Goal: Communication & Community: Answer question/provide support

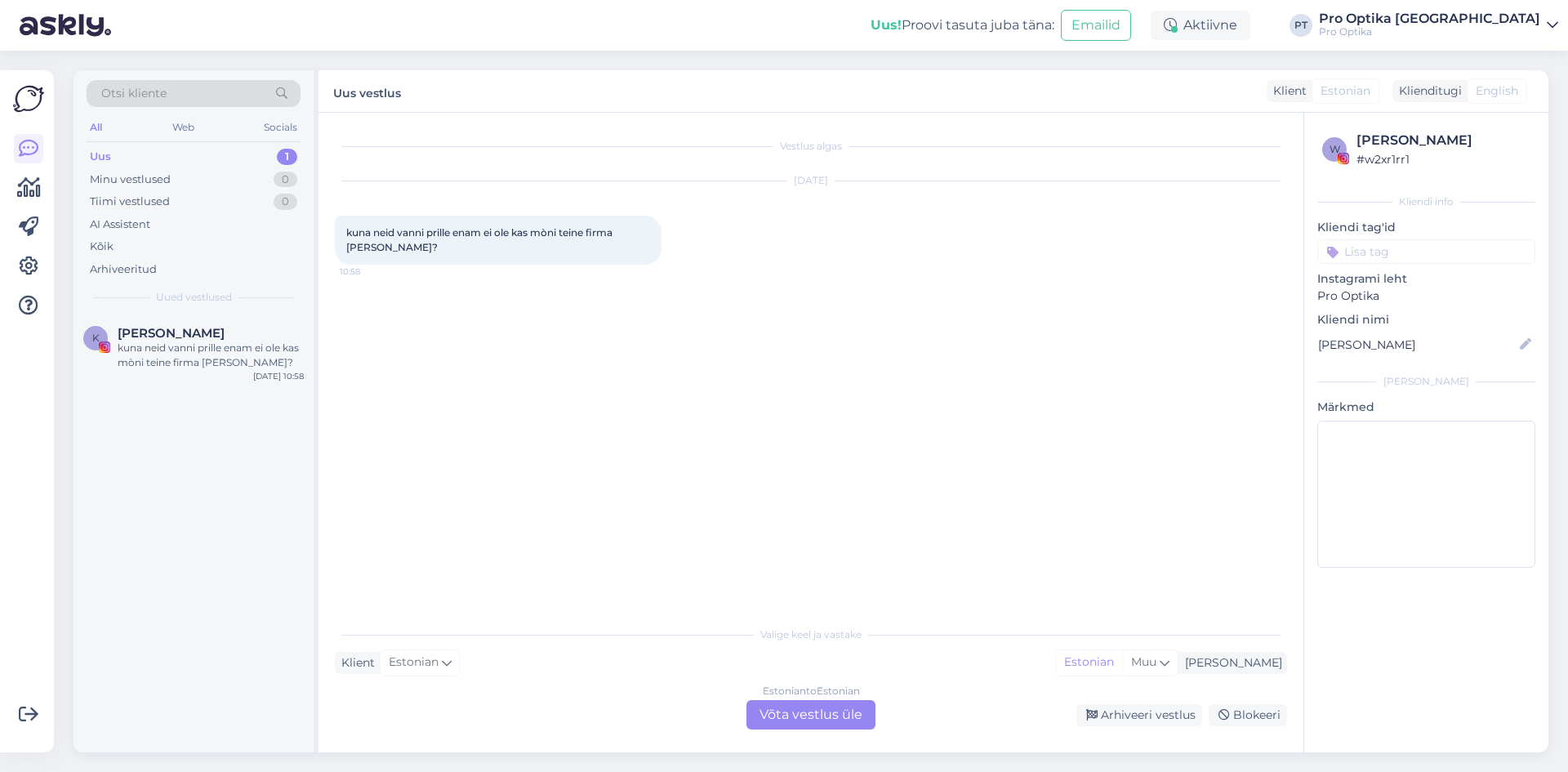
click at [811, 706] on div "Estonian to Estonian Võta vestlus üle" at bounding box center [810, 714] width 129 height 29
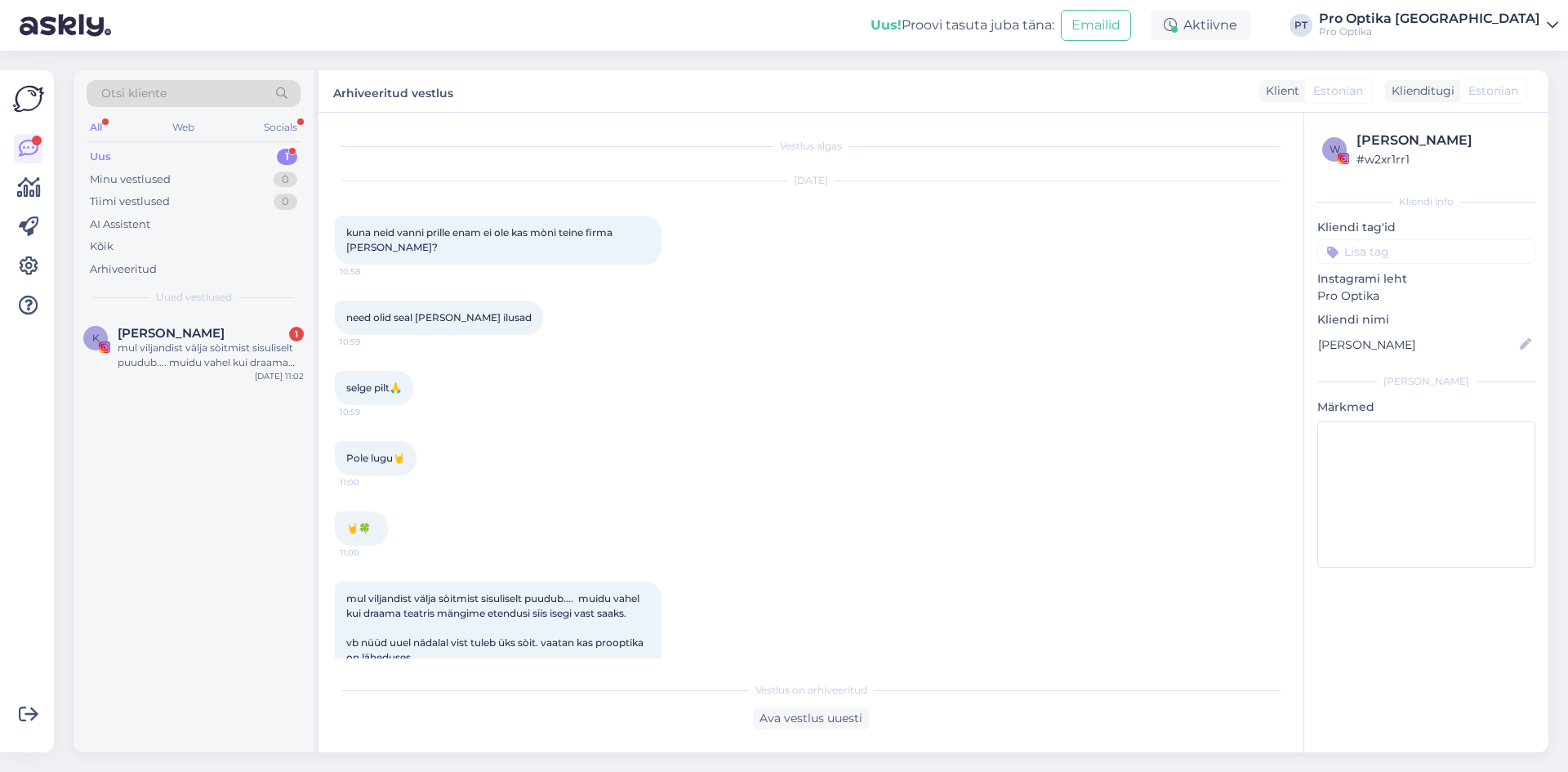
scroll to position [34, 0]
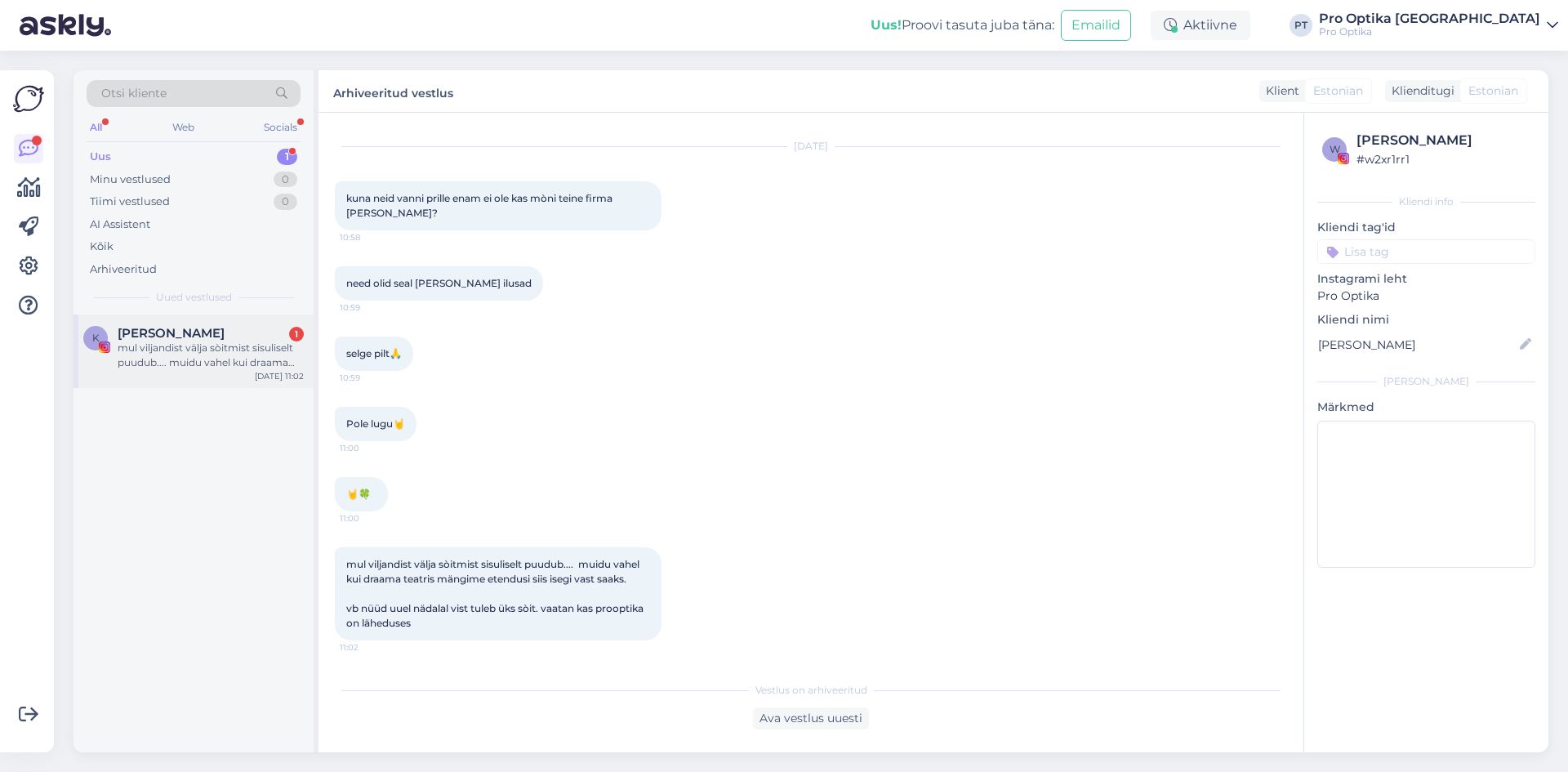
click at [212, 359] on div "mul viljandist välja sòitmist sisuliselt puudub.... muidu vahel kui draama teat…" at bounding box center [211, 355] width 186 height 29
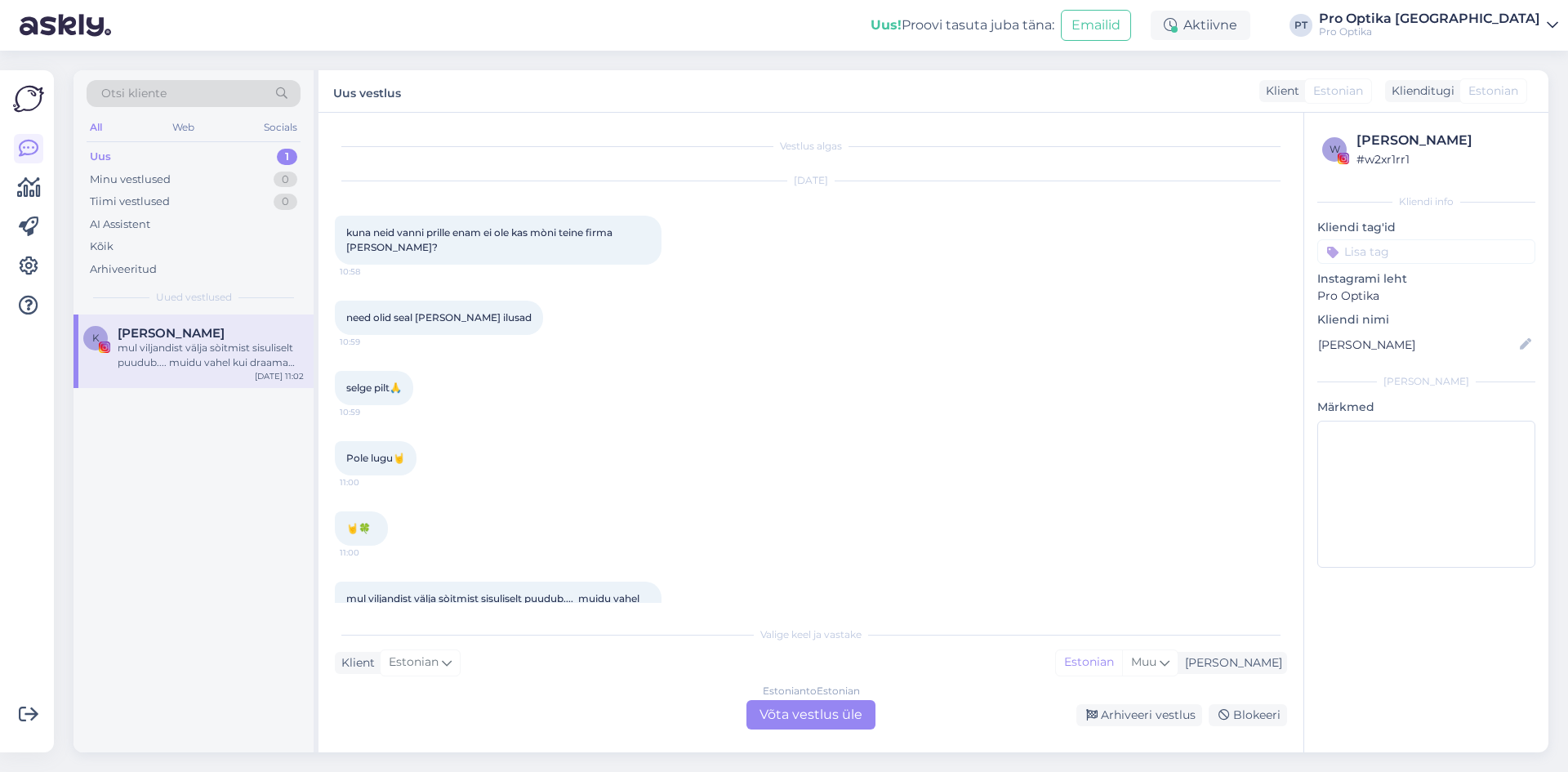
scroll to position [90, 0]
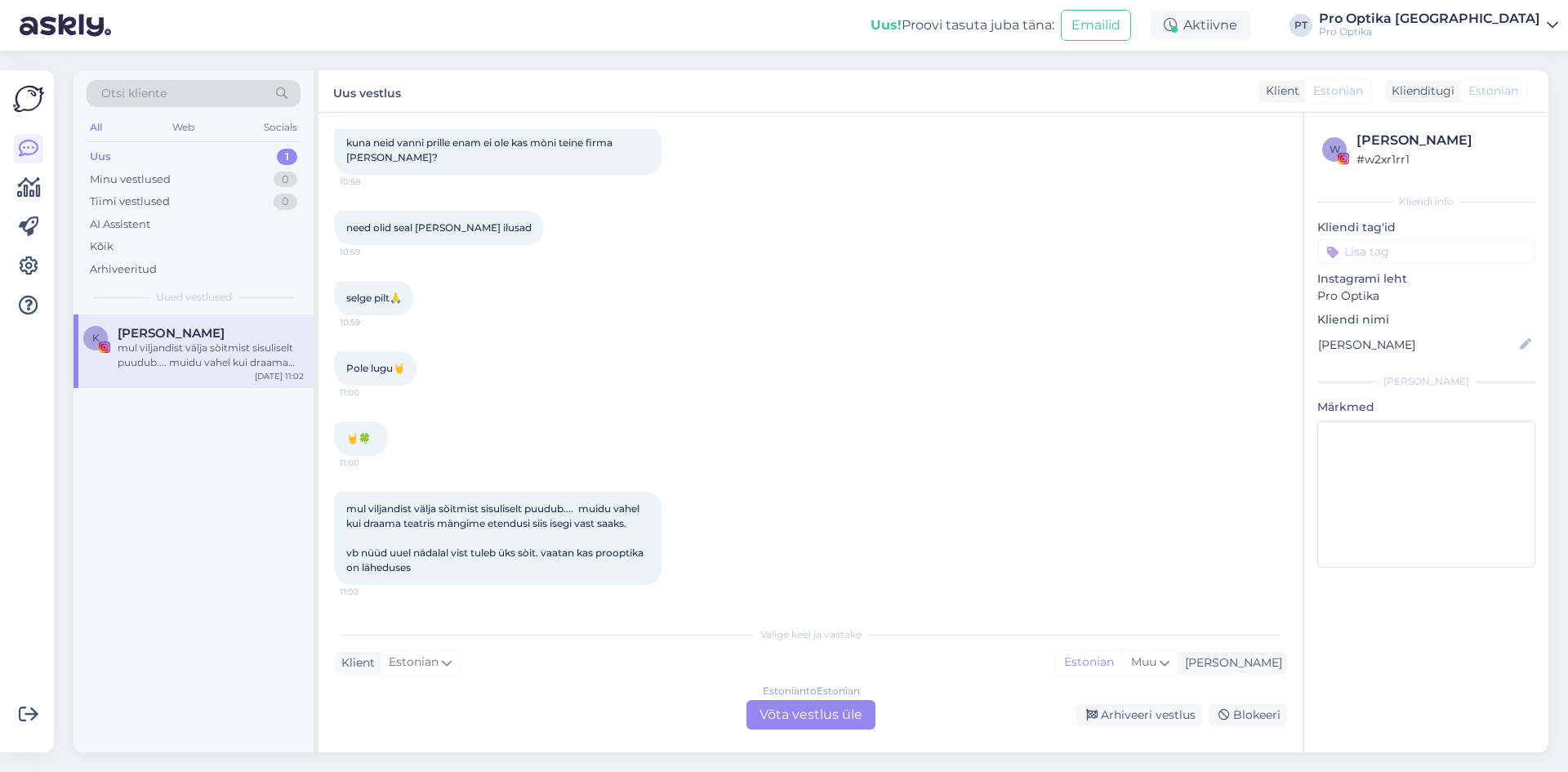
click at [853, 729] on div "Vestlus algas [DATE] kuna neid vanni prille enam ei ole kas mòni teine firma [P…" at bounding box center [811, 431] width 985 height 639
click at [851, 717] on div "Estonian to Estonian Võta vestlus üle" at bounding box center [810, 714] width 129 height 29
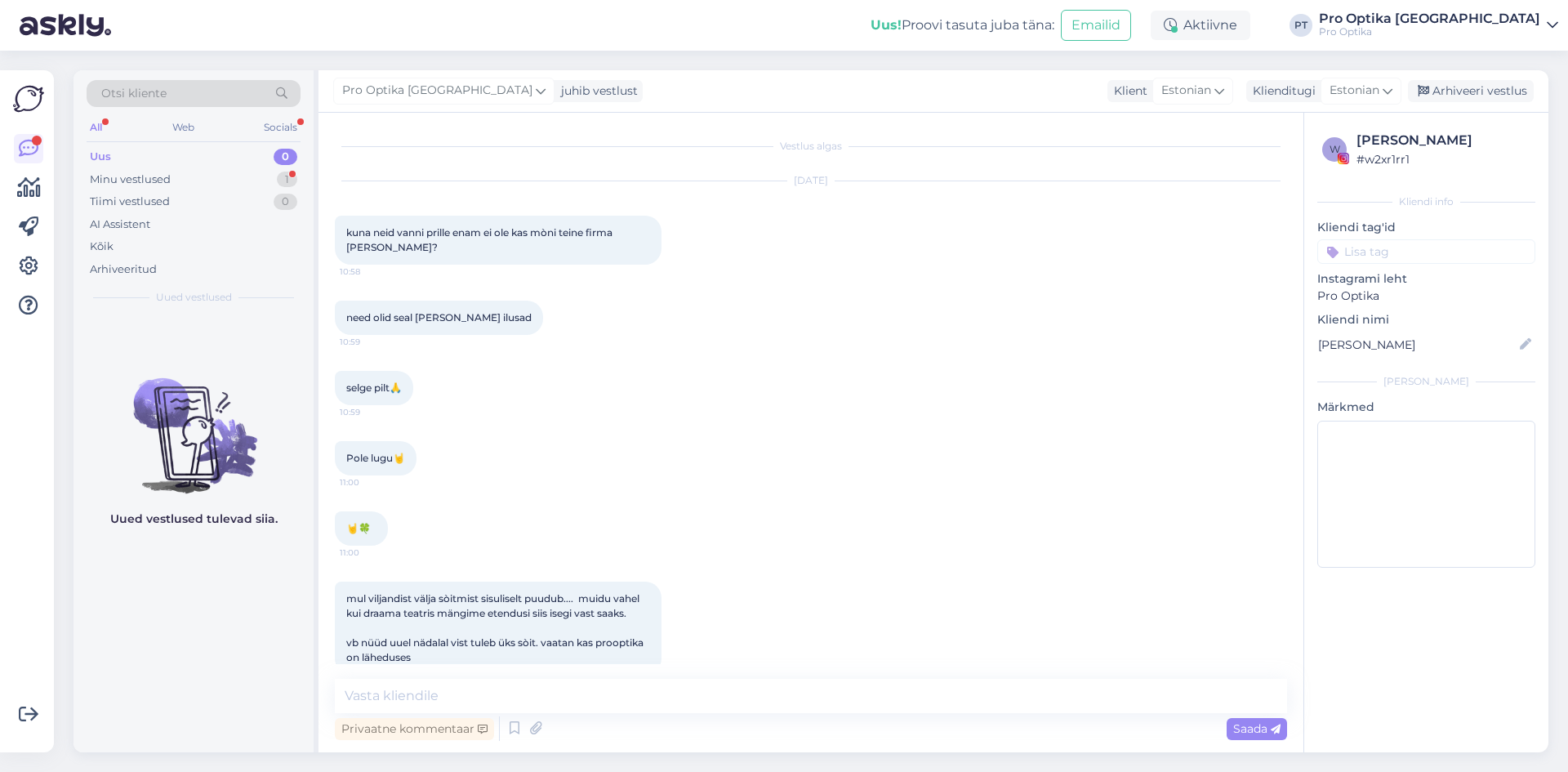
scroll to position [143, 0]
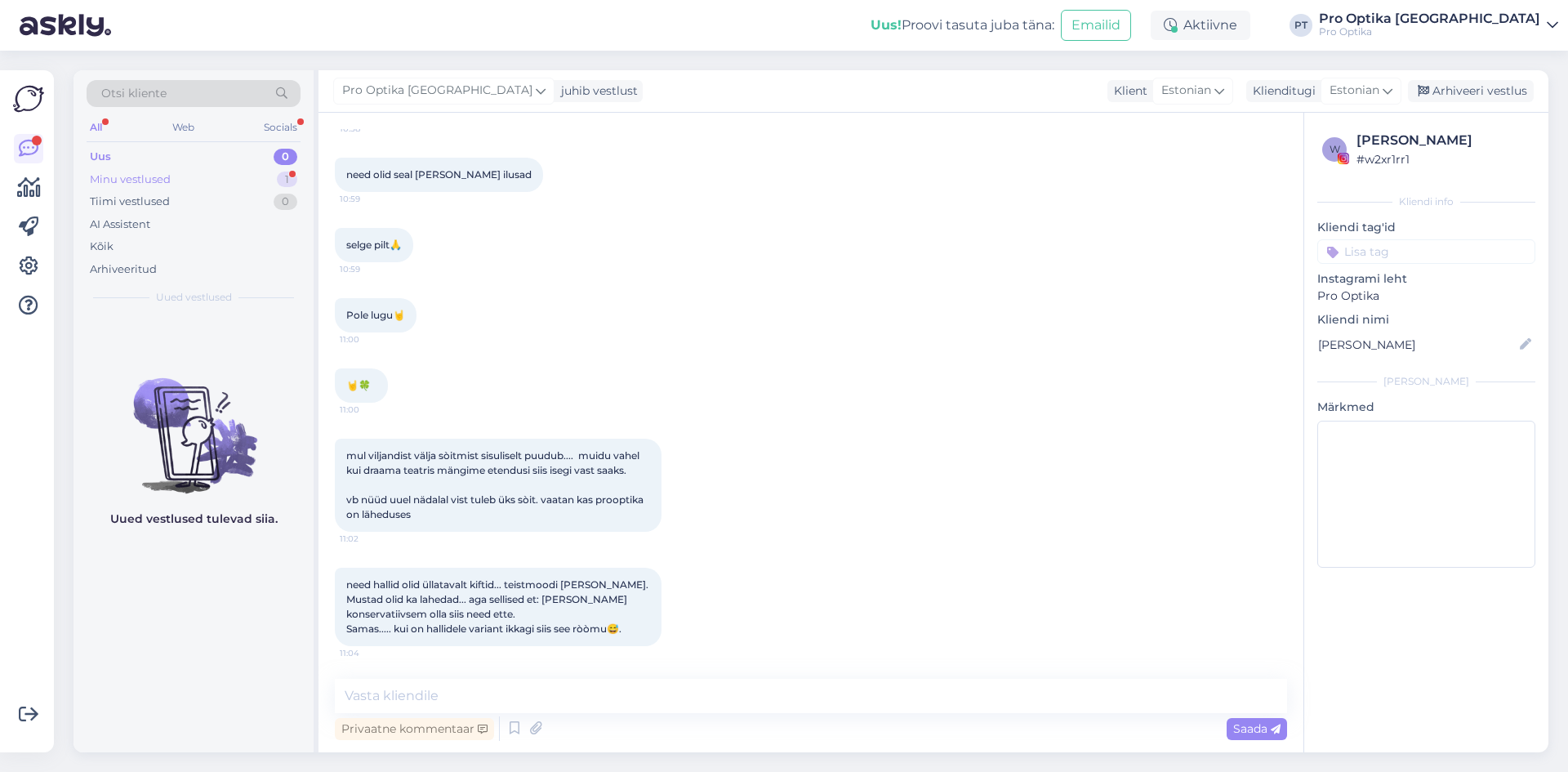
click at [200, 173] on div "Minu vestlused 1" at bounding box center [193, 180] width 214 height 23
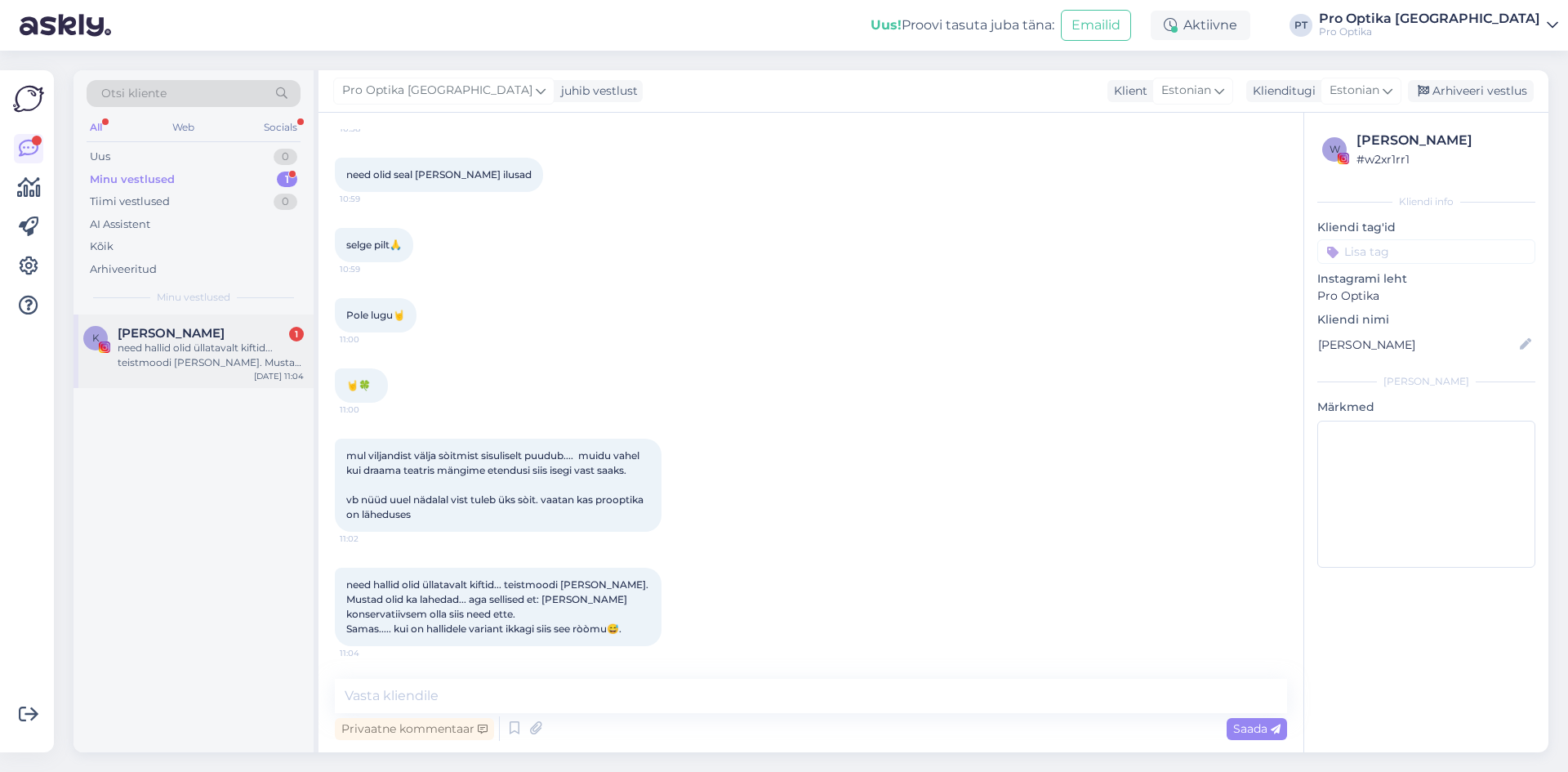
click at [197, 349] on div "need hallid olid üllatavalt kiftid... teistmoodi [PERSON_NAME]. Mustad olid ka …" at bounding box center [211, 355] width 186 height 29
click at [292, 163] on div "1" at bounding box center [286, 157] width 20 height 16
click at [207, 384] on div "l #lf4fo60p 1 Tere! [PERSON_NAME] abikaasaga tahaksime lasta nägemist kontrolli…" at bounding box center [194, 351] width 240 height 74
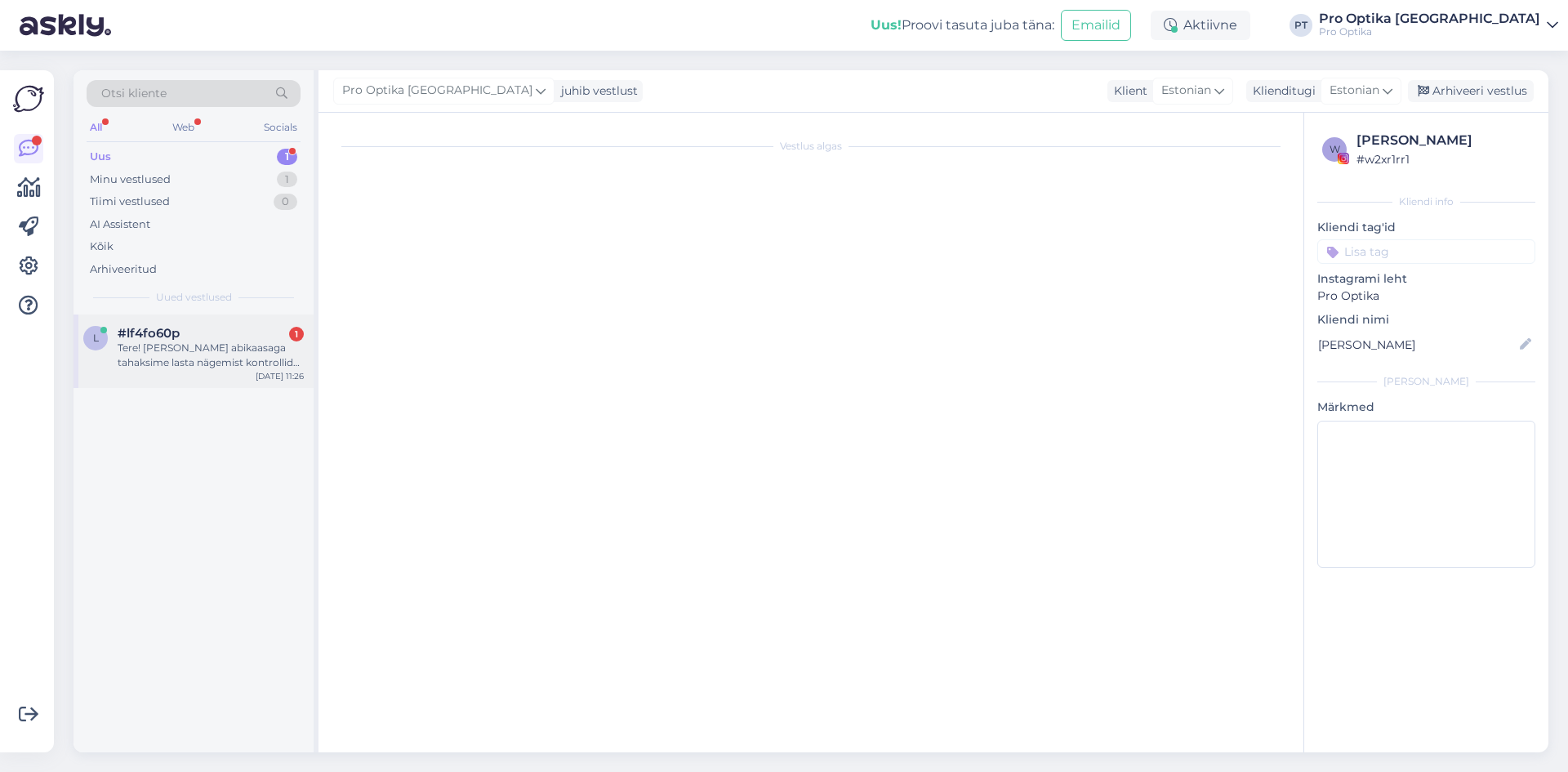
scroll to position [0, 0]
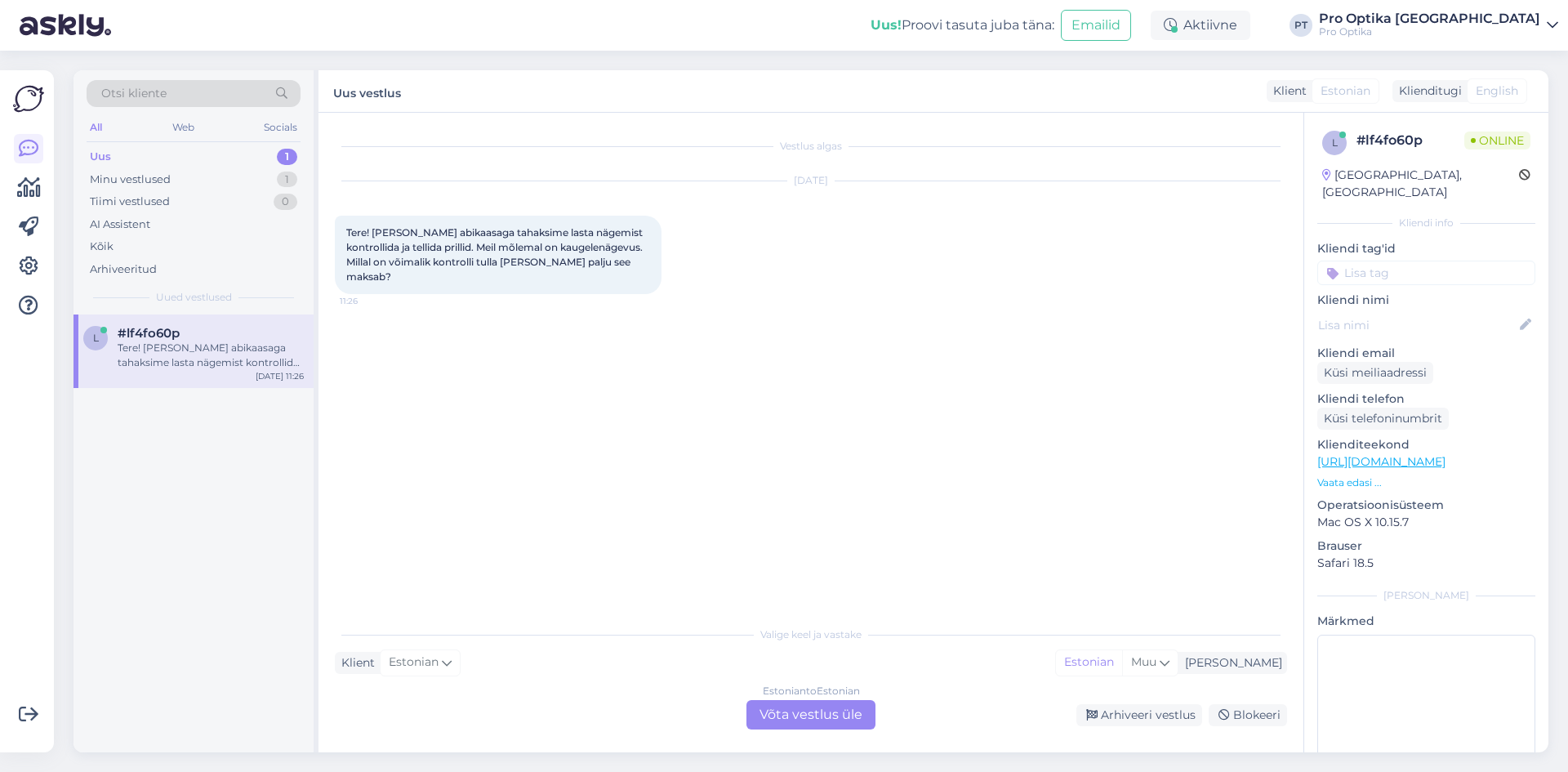
click at [799, 708] on div "Estonian to Estonian Võta vestlus üle" at bounding box center [810, 714] width 129 height 29
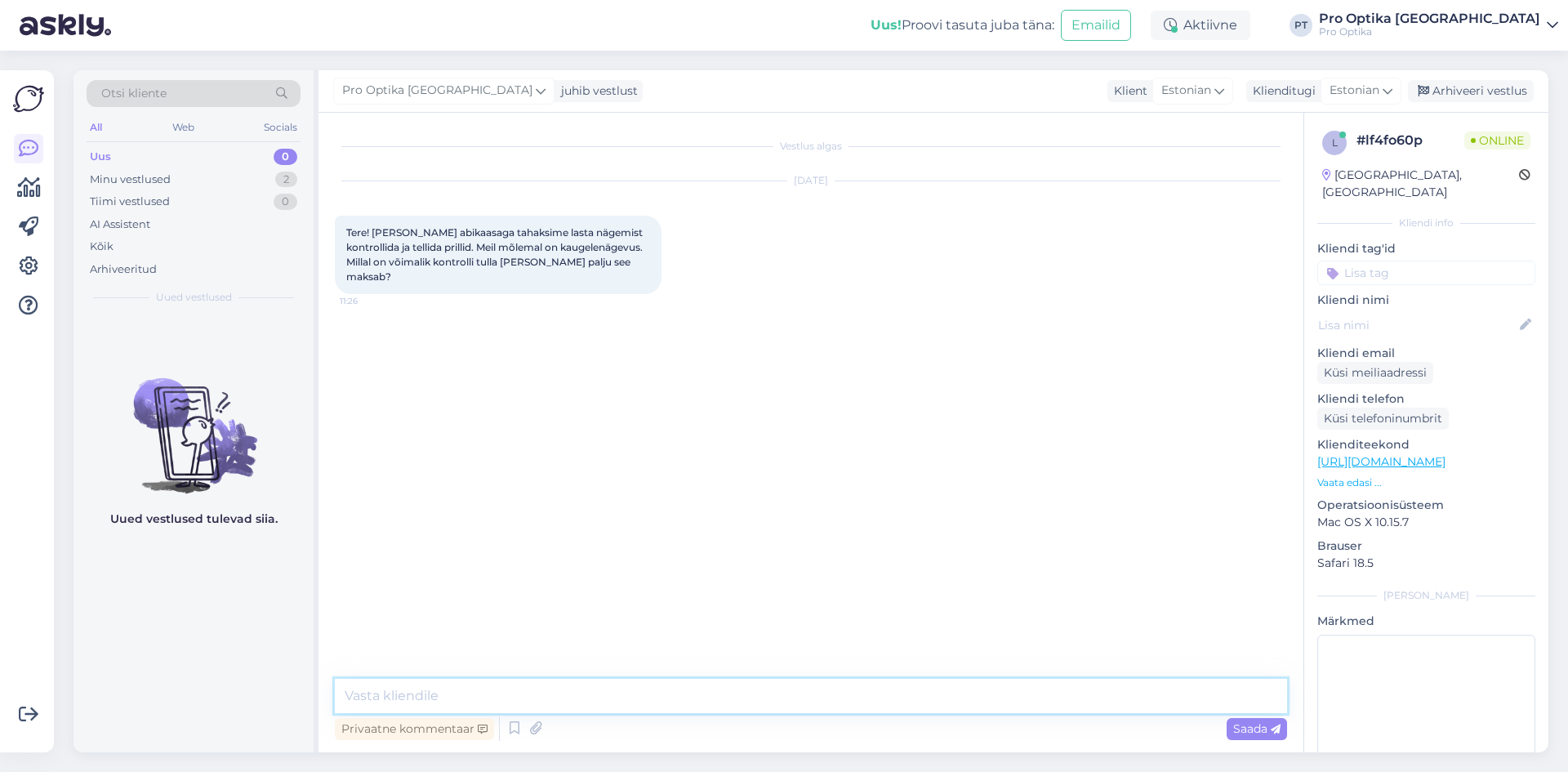
click at [566, 692] on textarea at bounding box center [811, 695] width 952 height 34
type textarea "Tere!"
click at [516, 735] on icon at bounding box center [515, 727] width 19 height 24
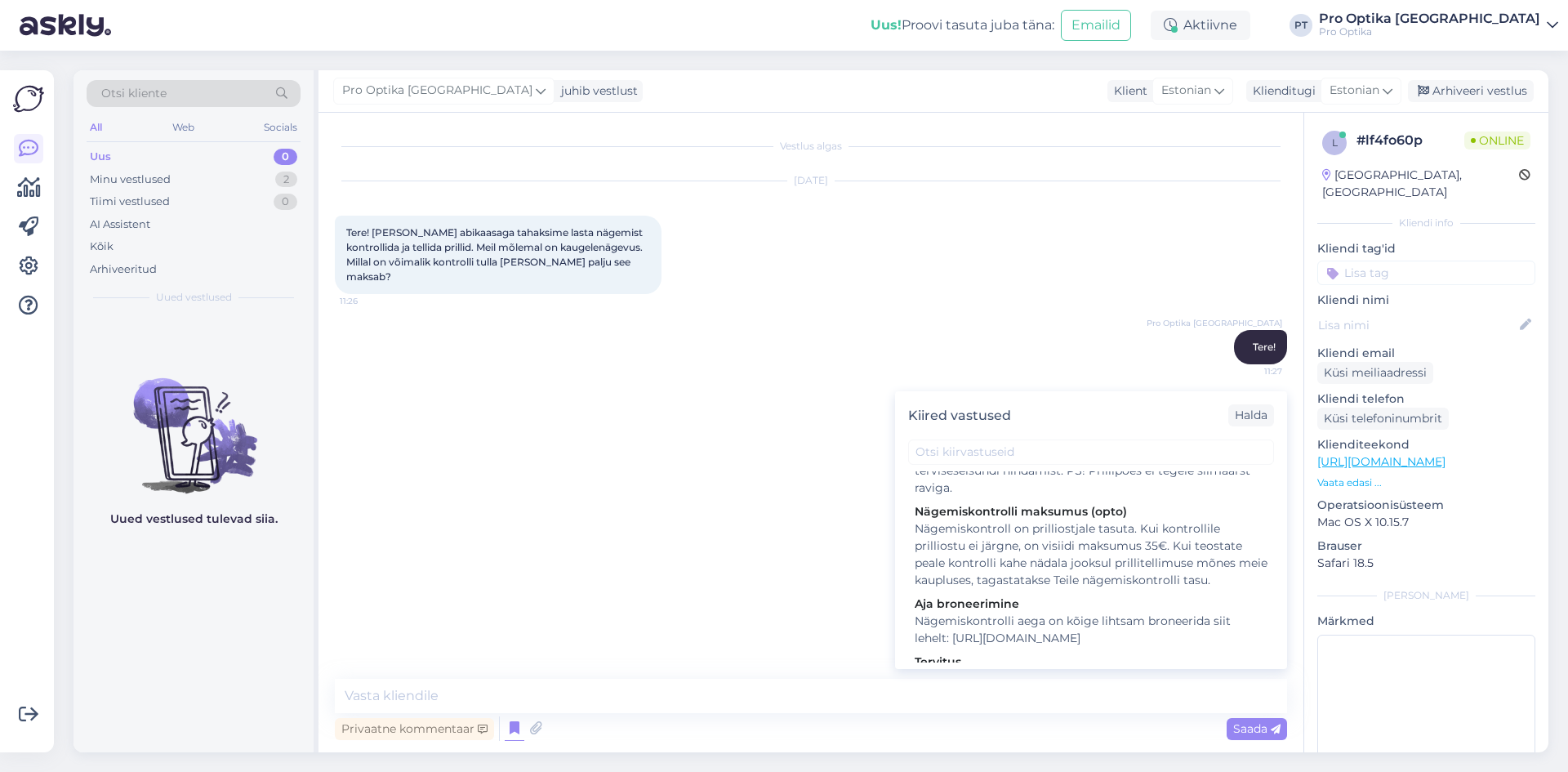
scroll to position [327, 0]
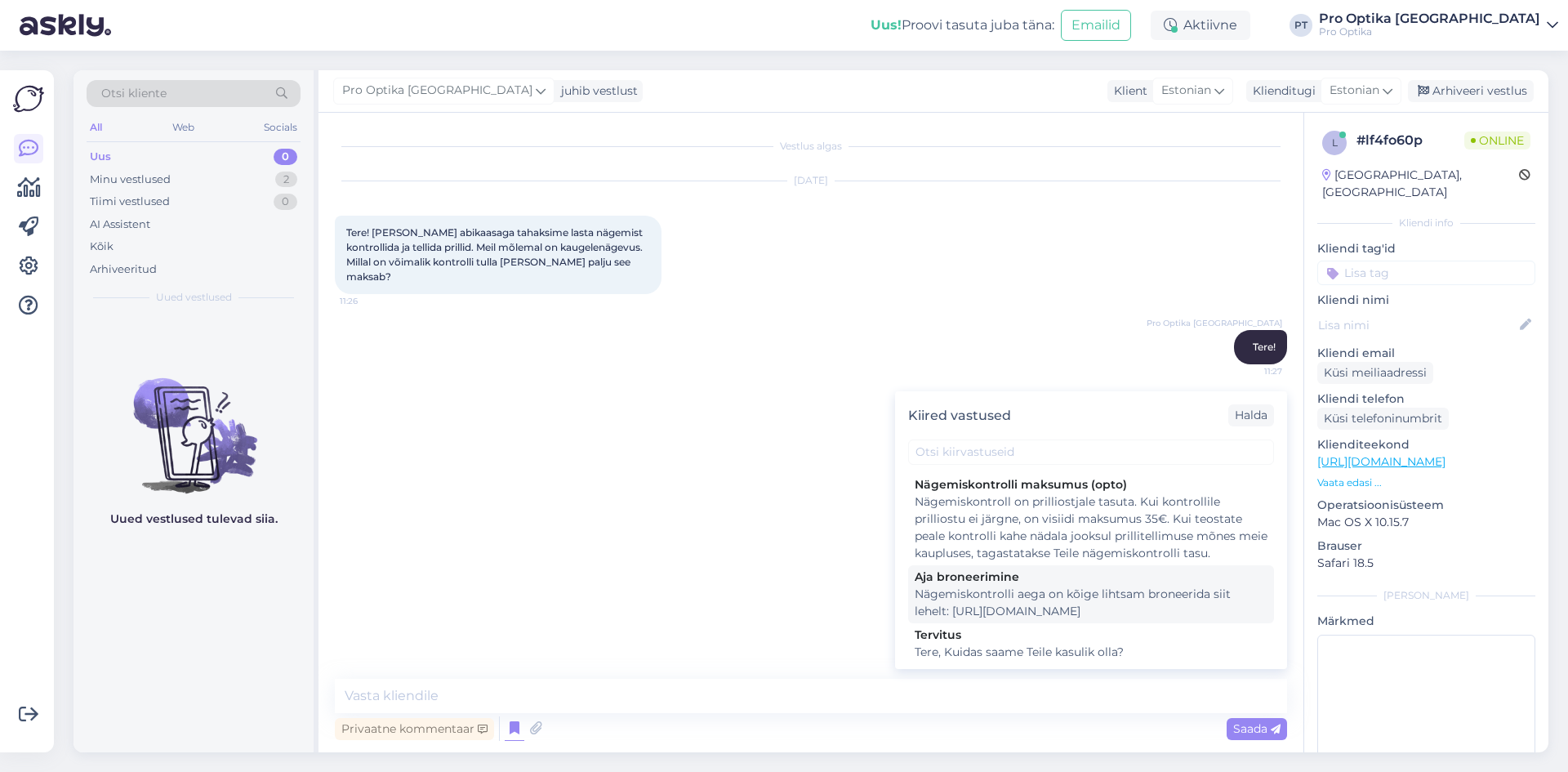
click at [1135, 620] on div "Nägemiskontrolli aega on kõige lihtsam broneerida siit lehelt: [URL][DOMAIN_NAM…" at bounding box center [1091, 602] width 353 height 34
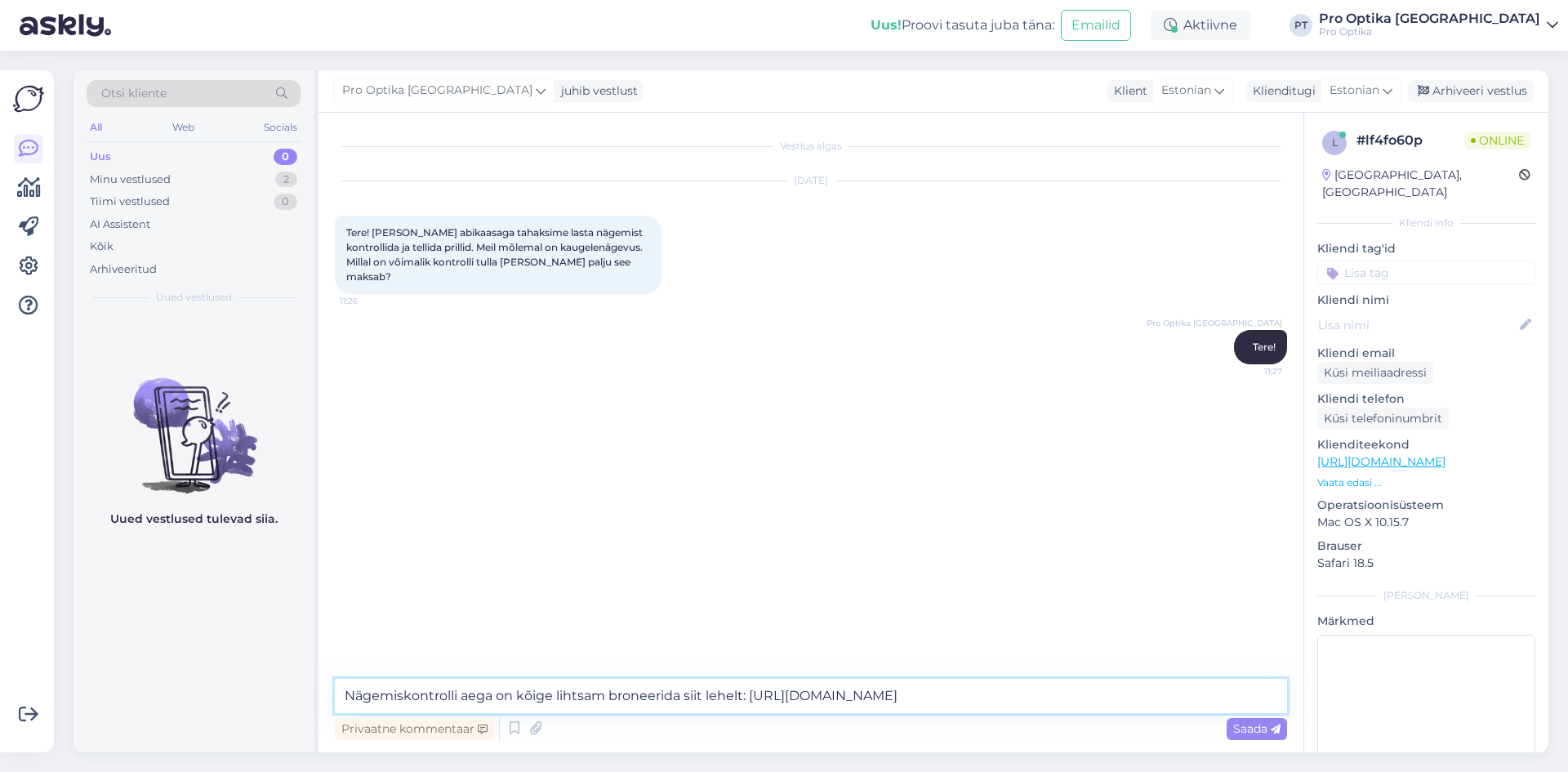
click at [1139, 697] on textarea "Nägemiskontrolli aega on kõige lihtsam broneerida siit lehelt: [URL][DOMAIN_NAM…" at bounding box center [811, 695] width 952 height 34
type textarea "Nägemiskontrolli aega on kõige lihtsam broneerida siit lehelt: [URL][DOMAIN_NAM…"
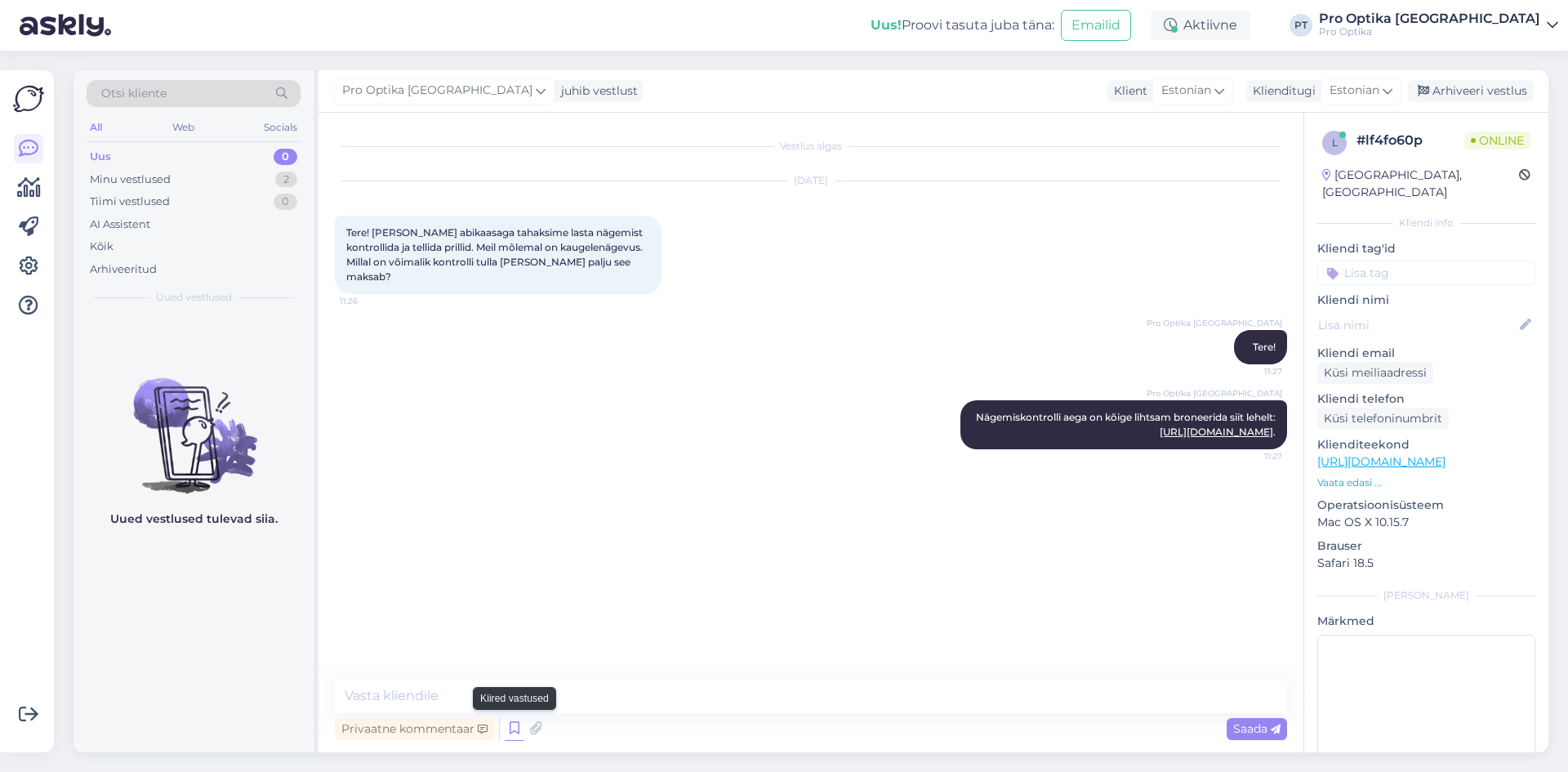
click at [510, 729] on icon at bounding box center [515, 727] width 19 height 24
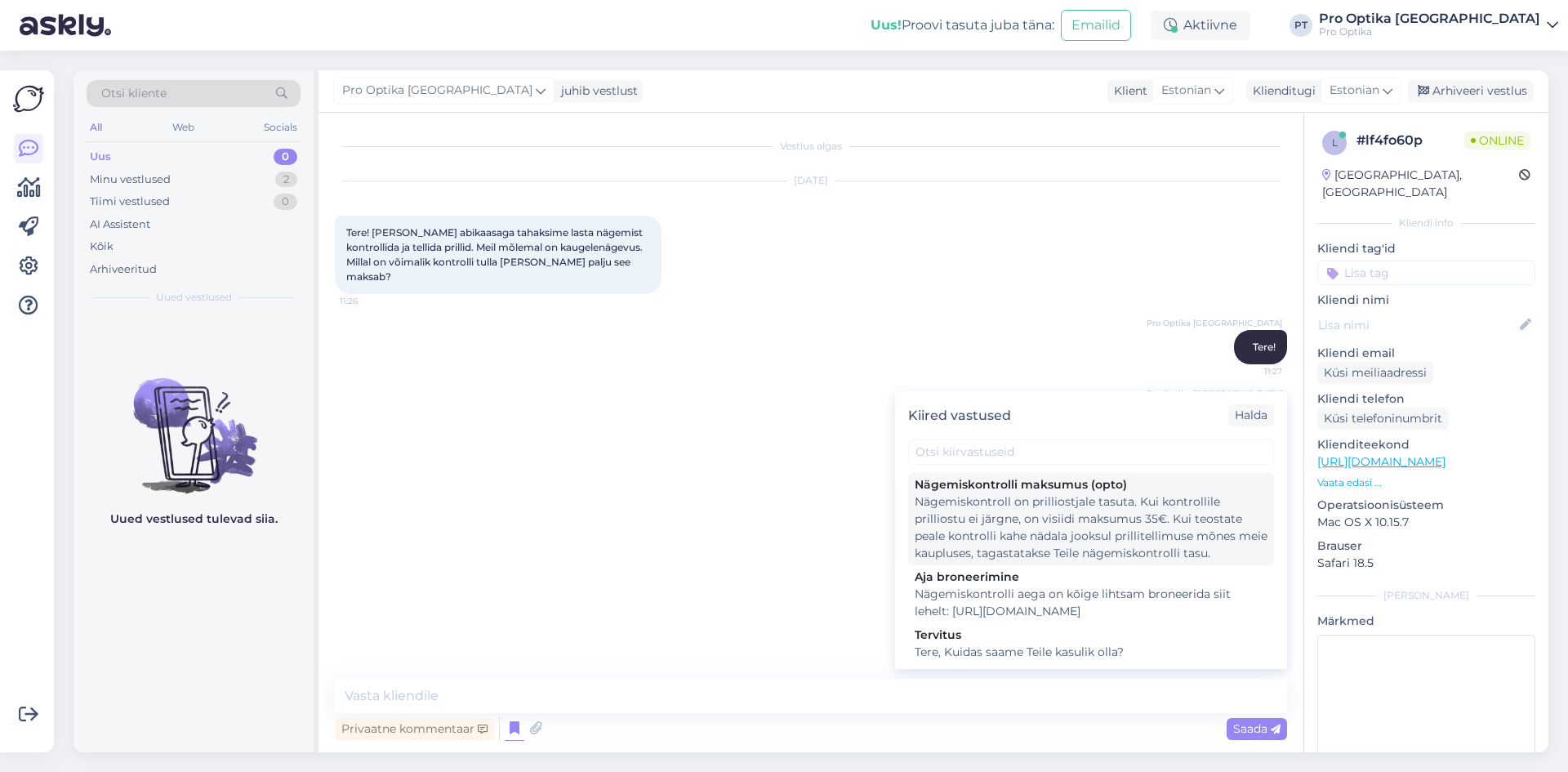
click at [1111, 557] on div "Nägemiskontroll on prilliostjale tasuta. Kui kontrollile prilliostu ei järgne, …" at bounding box center [1091, 527] width 353 height 69
type textarea "Nägemiskontroll on prilliostjale tasuta. Kui kontrollile prilliostu ei järgne, …"
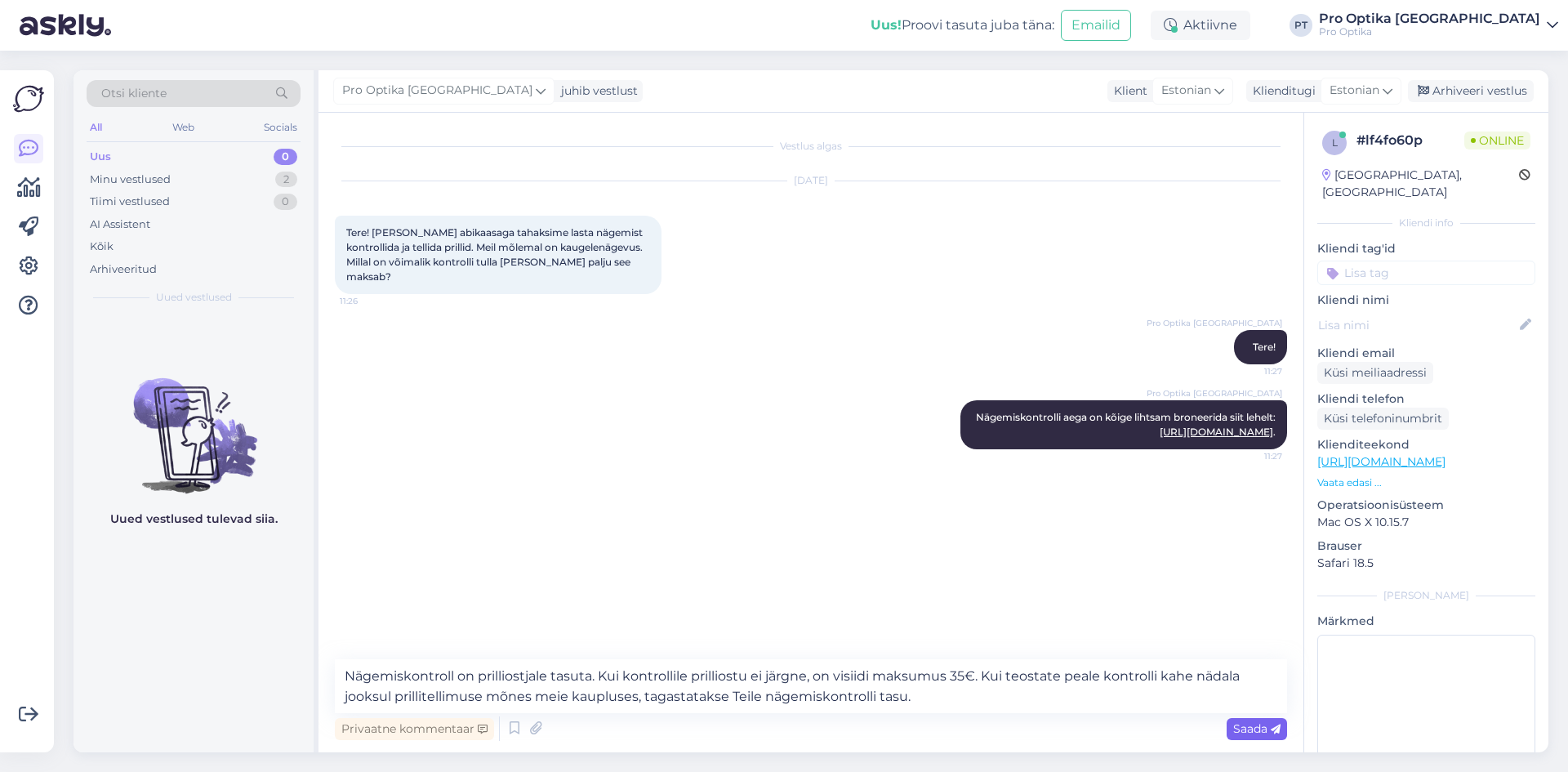
click at [1243, 730] on span "Saada" at bounding box center [1256, 727] width 47 height 15
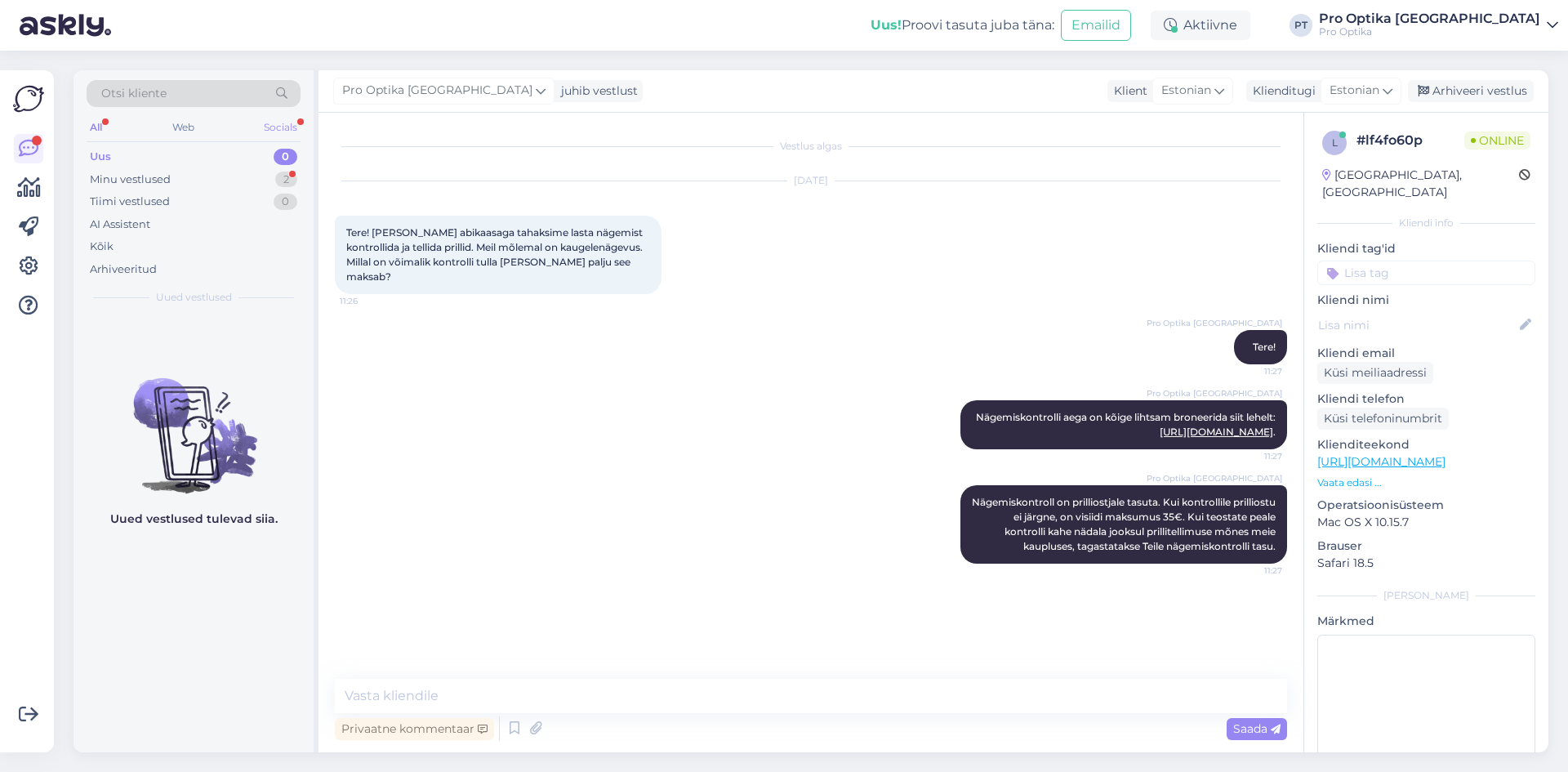
click at [269, 134] on div "Socials" at bounding box center [280, 128] width 40 height 21
click at [275, 179] on div "Minu vestlused 1" at bounding box center [193, 180] width 214 height 23
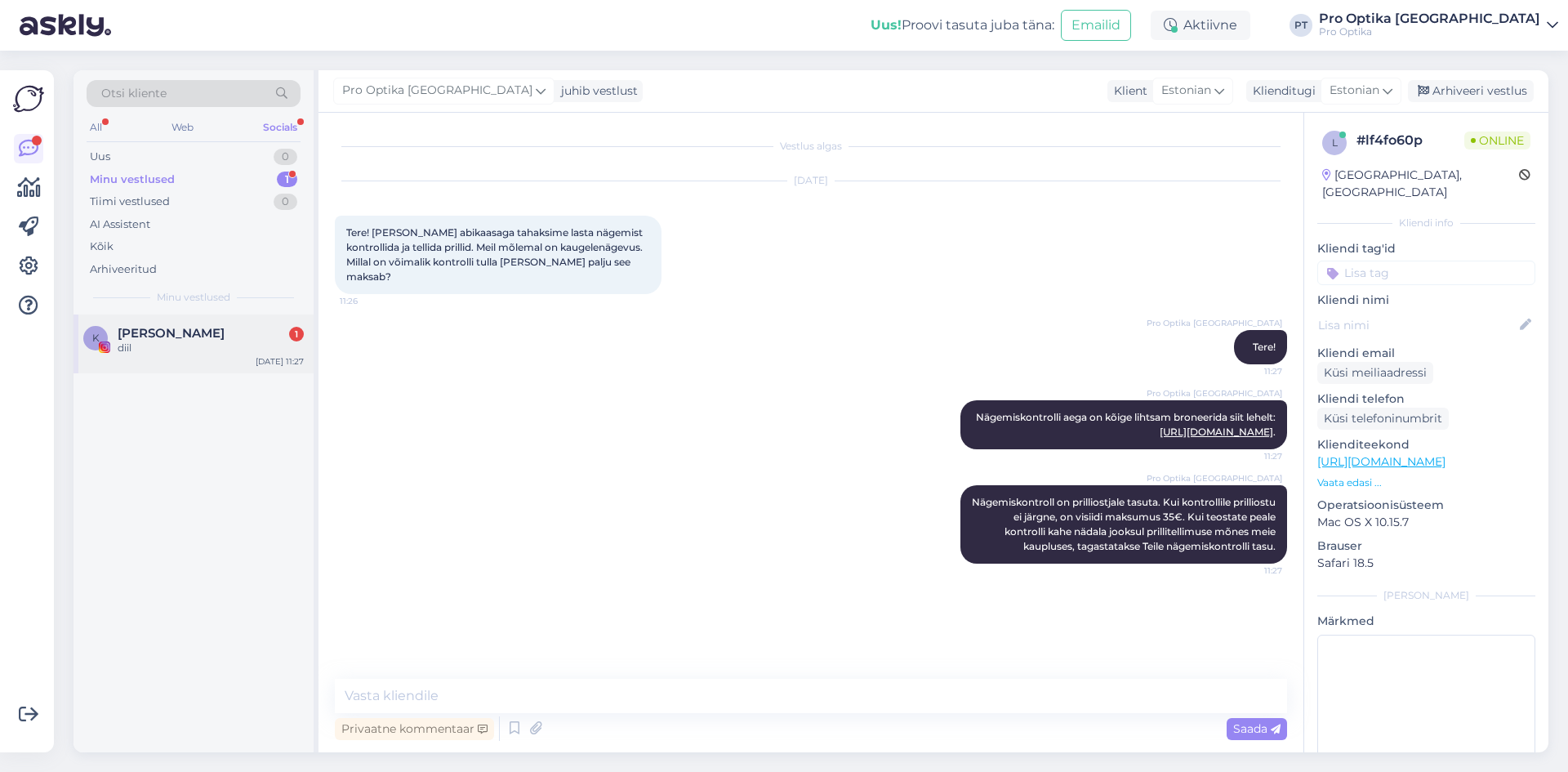
click at [172, 316] on div "K Klaudia Tiitsmaa 1 diil [DATE] 11:27" at bounding box center [194, 343] width 240 height 59
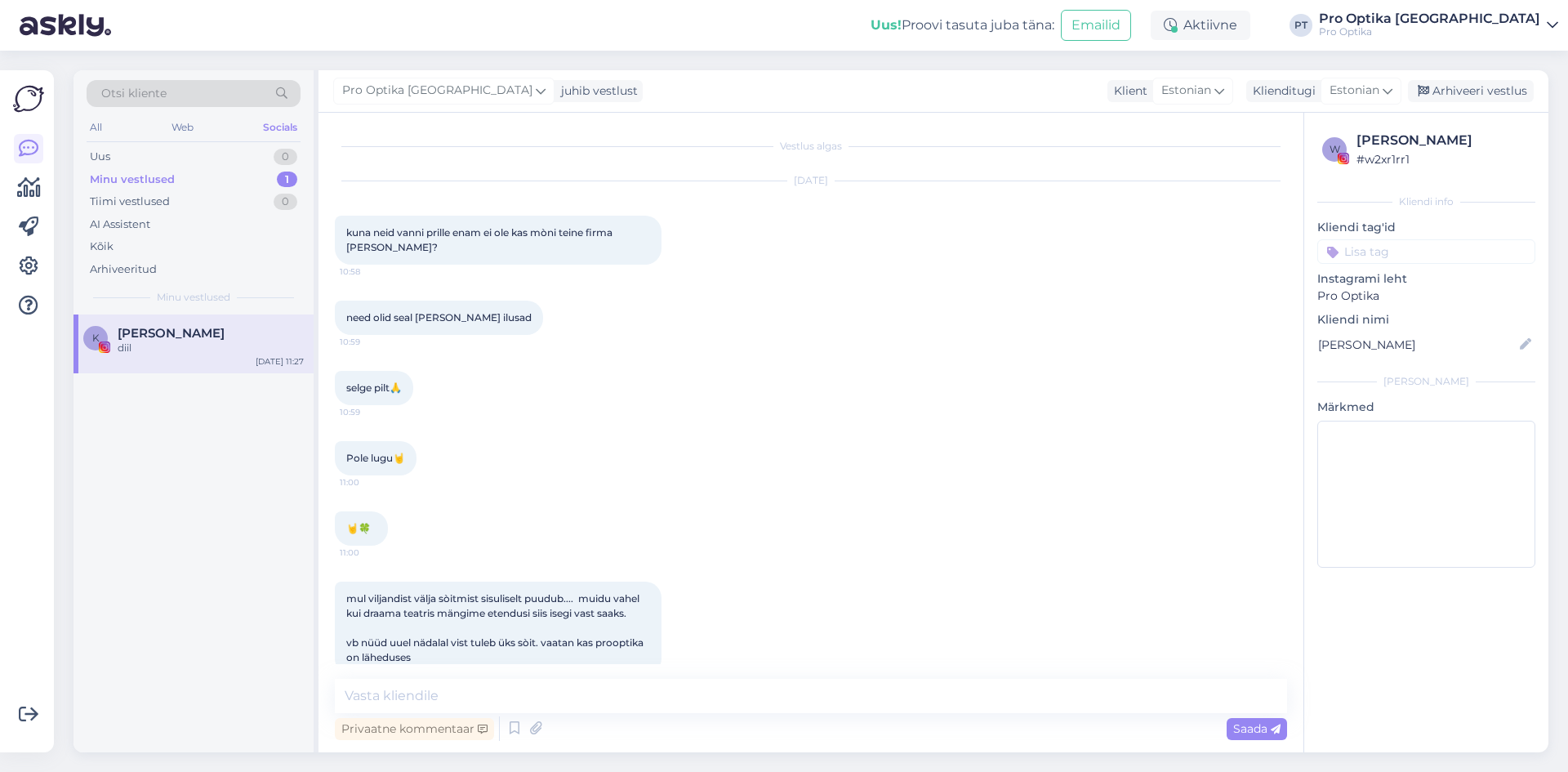
scroll to position [213, 0]
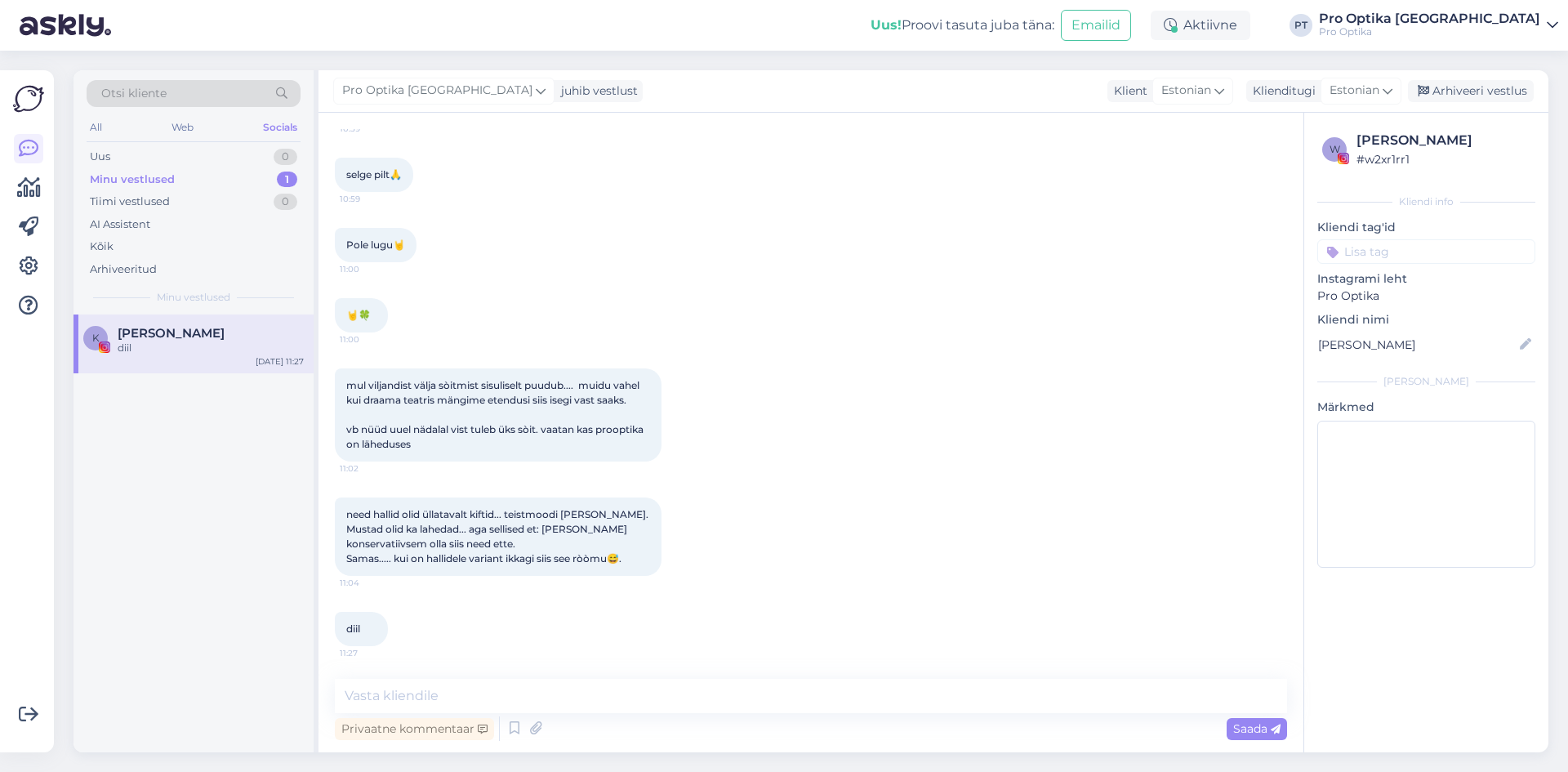
click at [128, 186] on div "Minu vestlused" at bounding box center [133, 179] width 85 height 16
click at [170, 129] on div "Web" at bounding box center [183, 128] width 29 height 21
click at [180, 355] on div "Nägemiskontroll on prilliostjale tasuta. Kui kontrollile prilliostu ei järgne, …" at bounding box center [211, 355] width 186 height 29
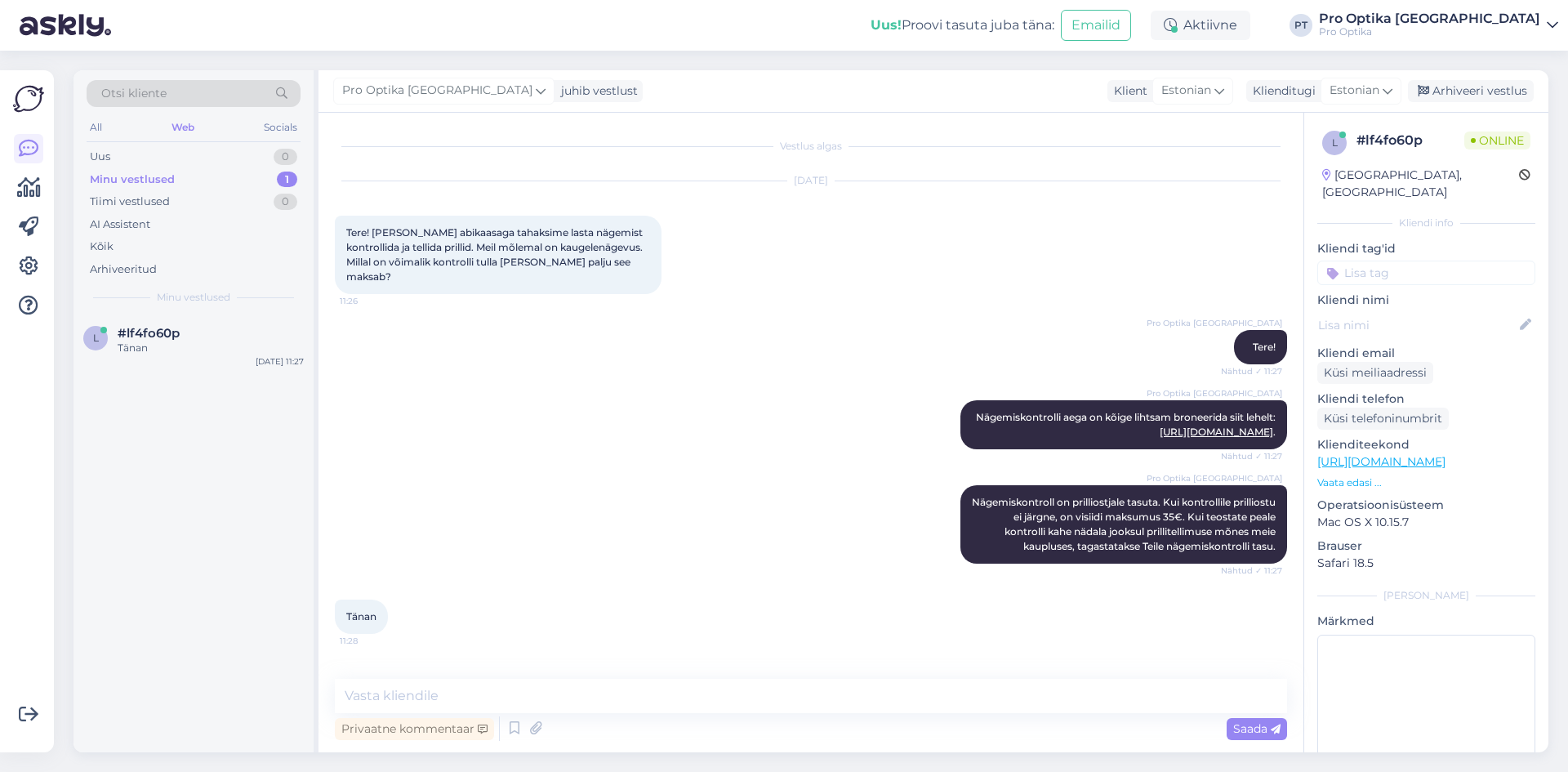
scroll to position [0, 0]
click at [517, 733] on icon at bounding box center [515, 727] width 19 height 24
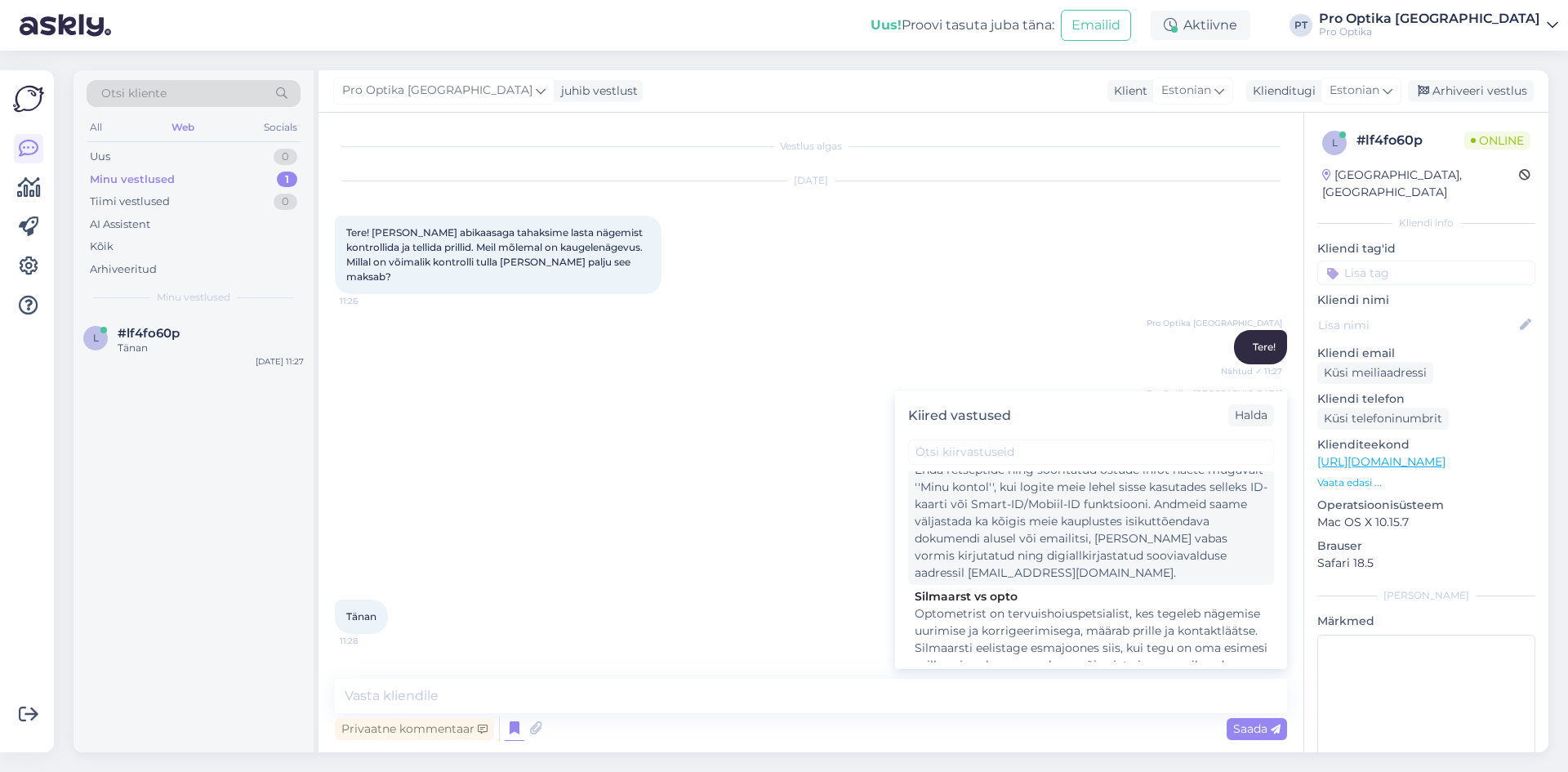
scroll to position [408, 0]
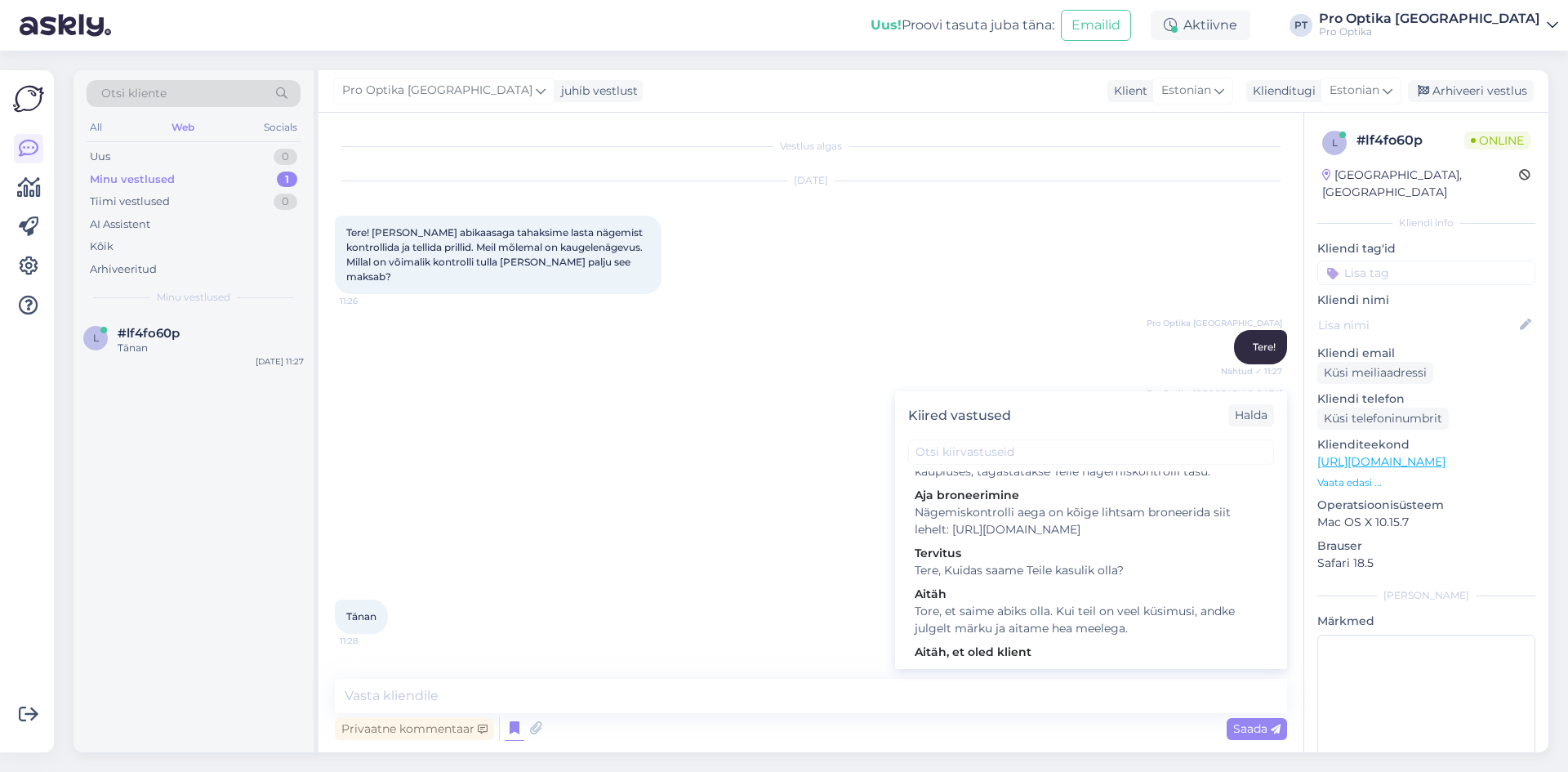
click at [1129, 637] on div "Tore, et saime abiks olla. Kui teil on veel küsimusi, andke julgelt märku ja ai…" at bounding box center [1091, 619] width 353 height 34
type textarea "Tore, et saime abiks olla. Kui teil on veel küsimusi, andke julgelt märku ja ai…"
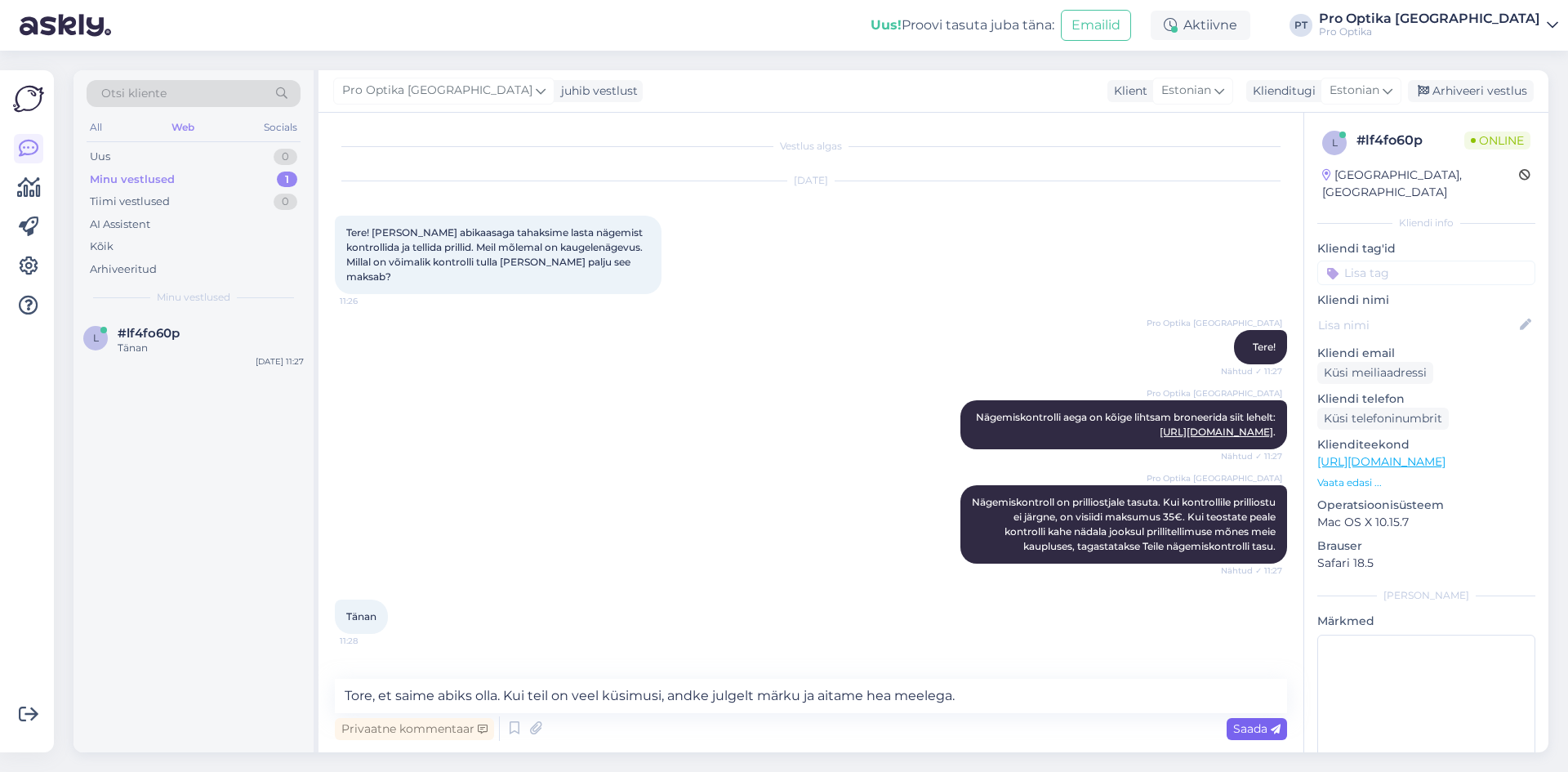
click at [1243, 731] on span "Saada" at bounding box center [1256, 727] width 47 height 15
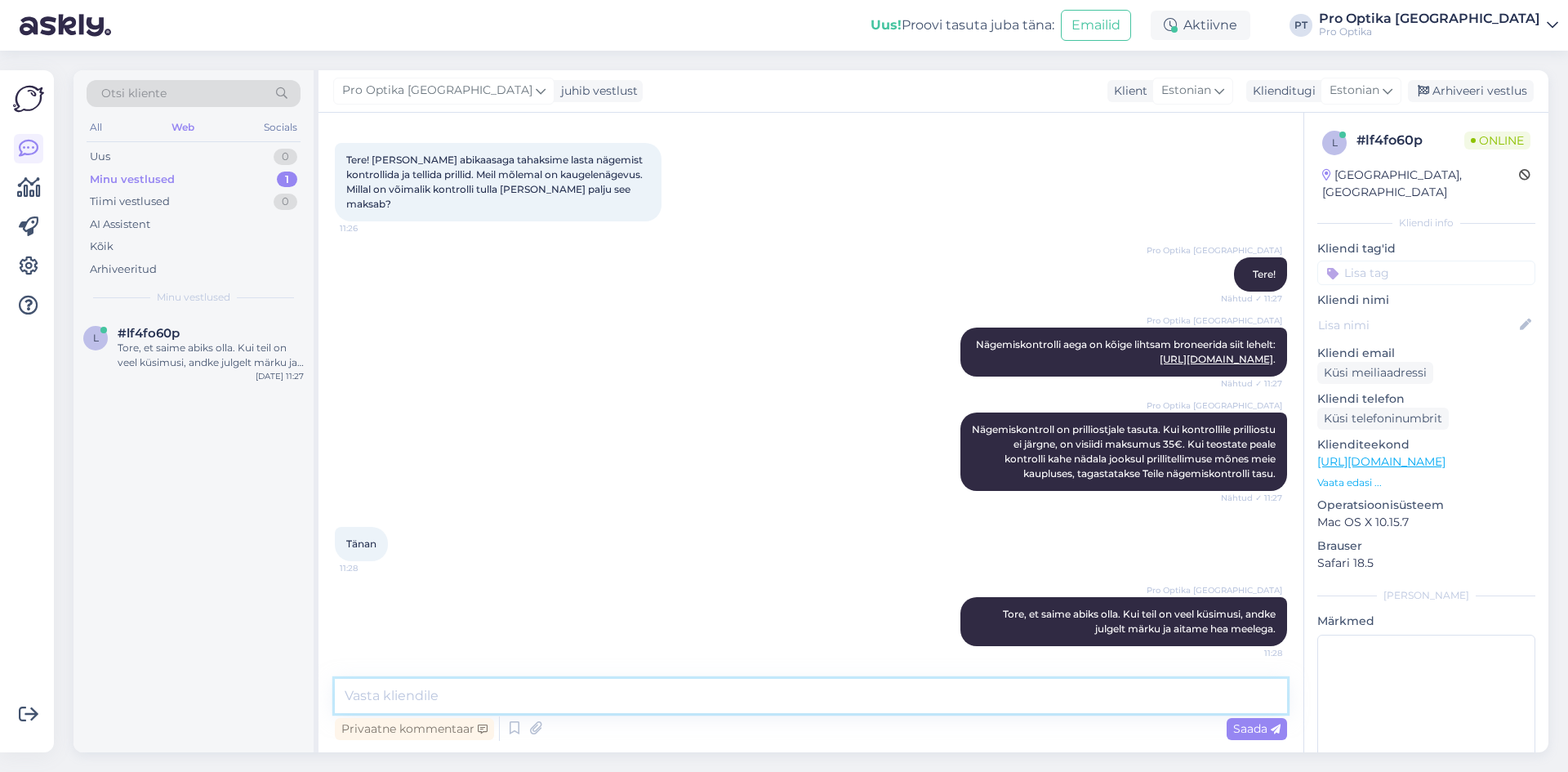
click at [457, 698] on textarea at bounding box center [811, 695] width 952 height 34
